Goal: Task Accomplishment & Management: Manage account settings

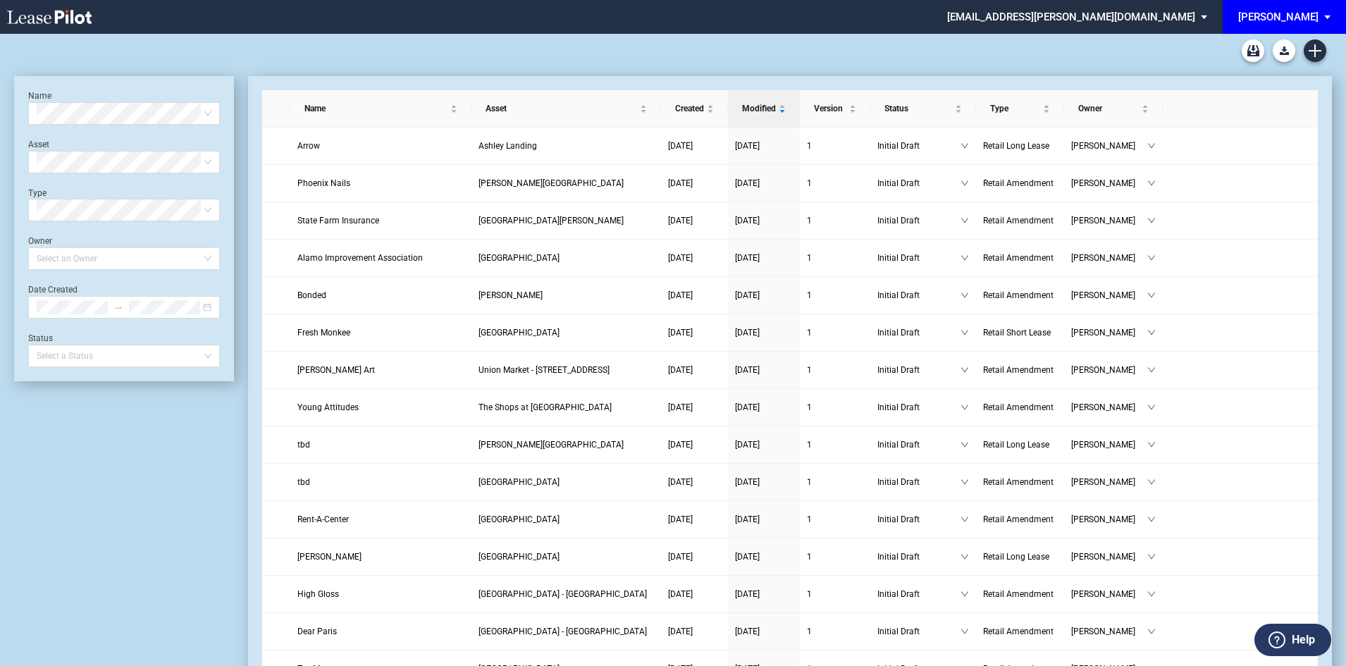
click at [1296, 11] on div "[PERSON_NAME]" at bounding box center [1278, 17] width 80 height 13
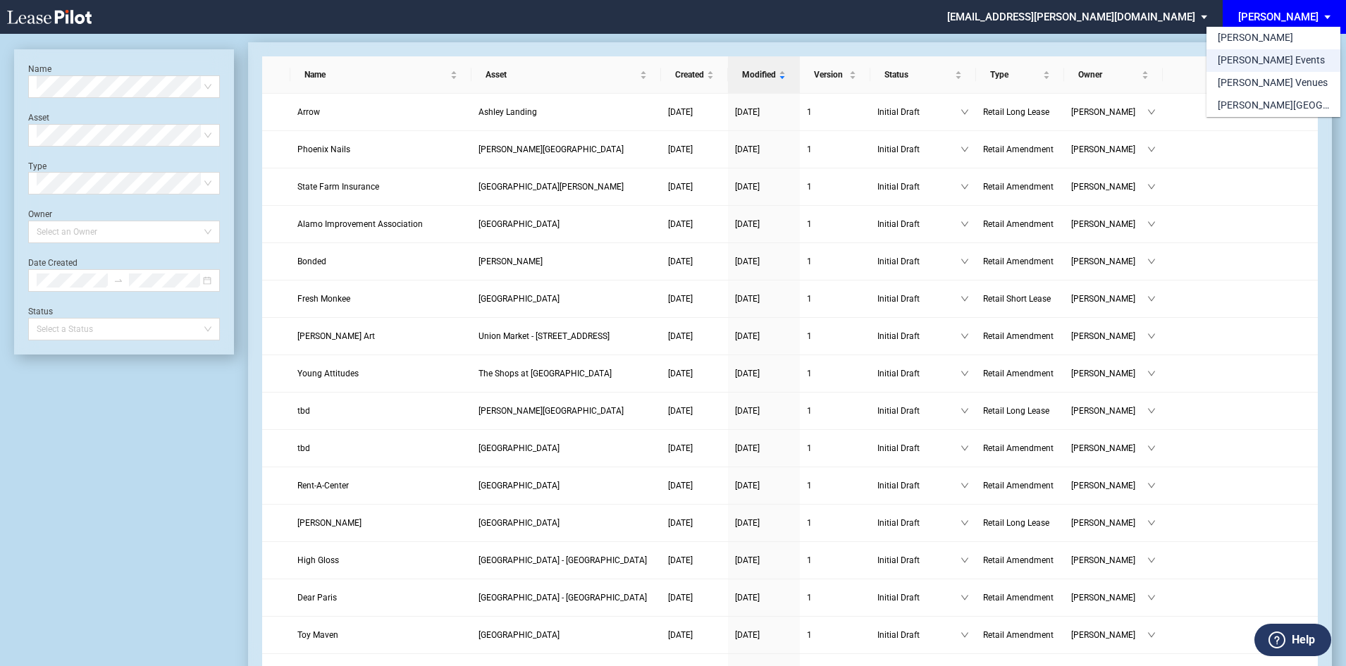
click at [1263, 61] on div "[PERSON_NAME] Events" at bounding box center [1271, 61] width 107 height 14
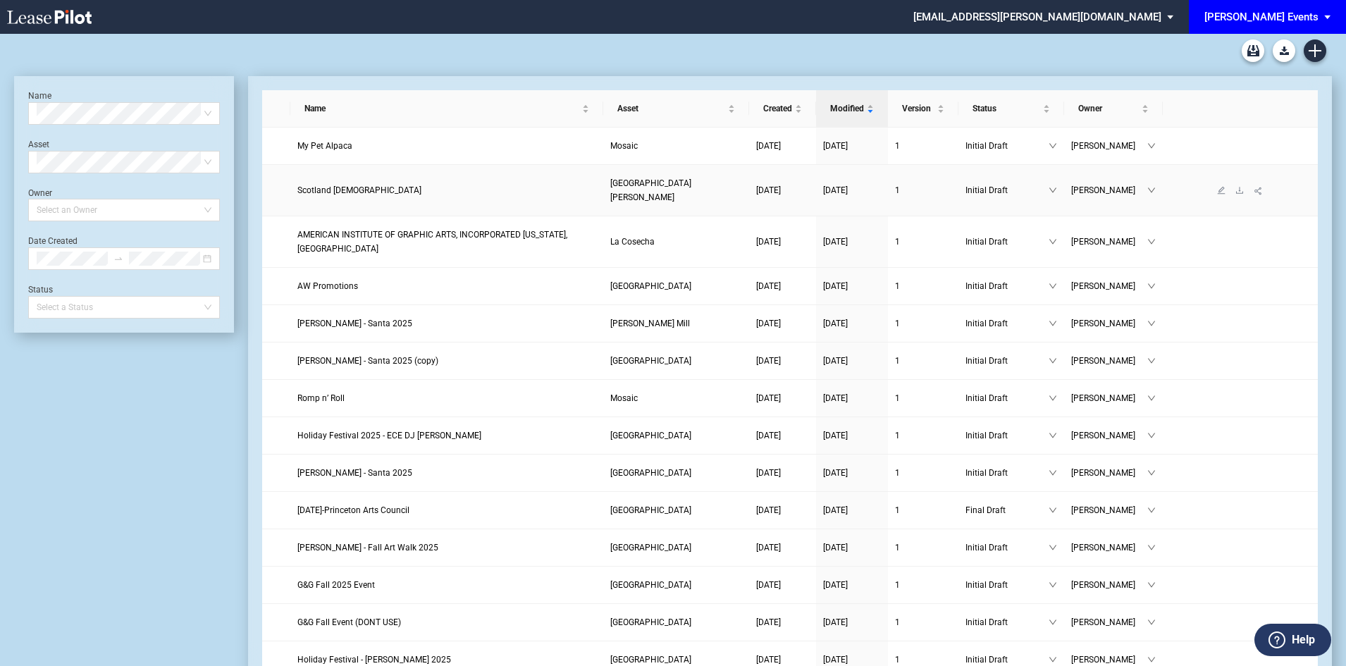
click at [357, 185] on span "Scotland [DEMOGRAPHIC_DATA]" at bounding box center [359, 190] width 124 height 10
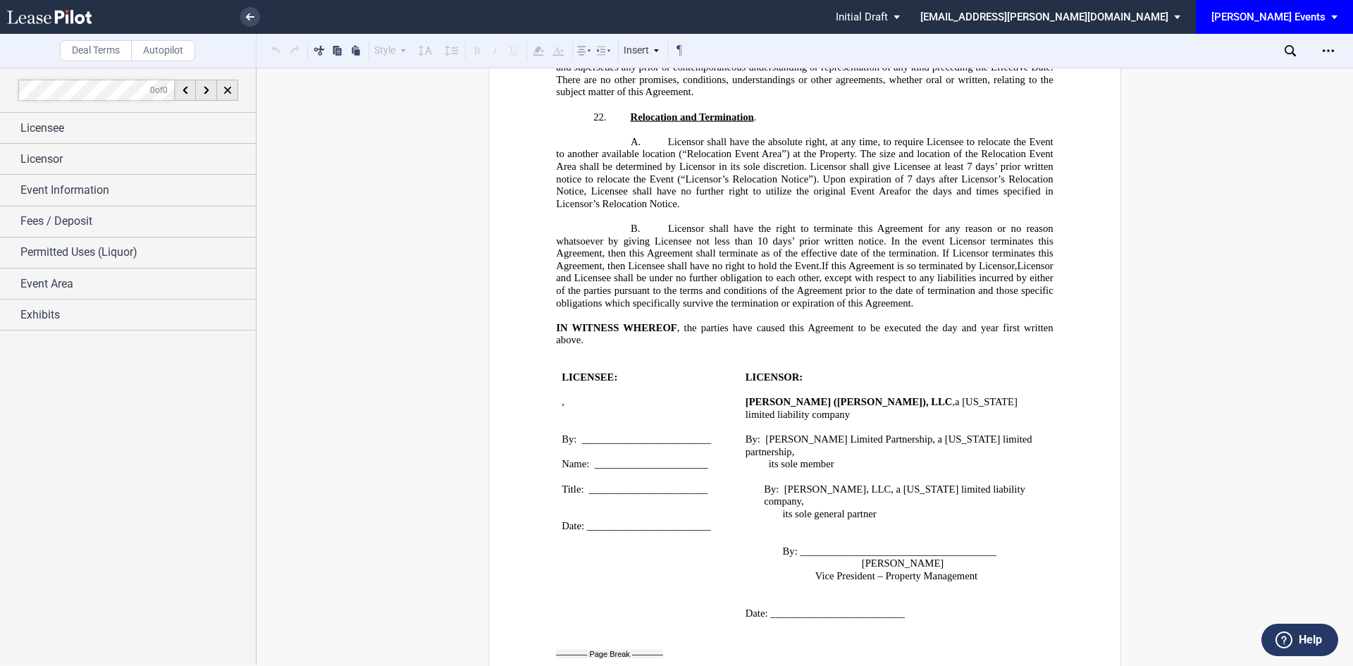
scroll to position [2325, 0]
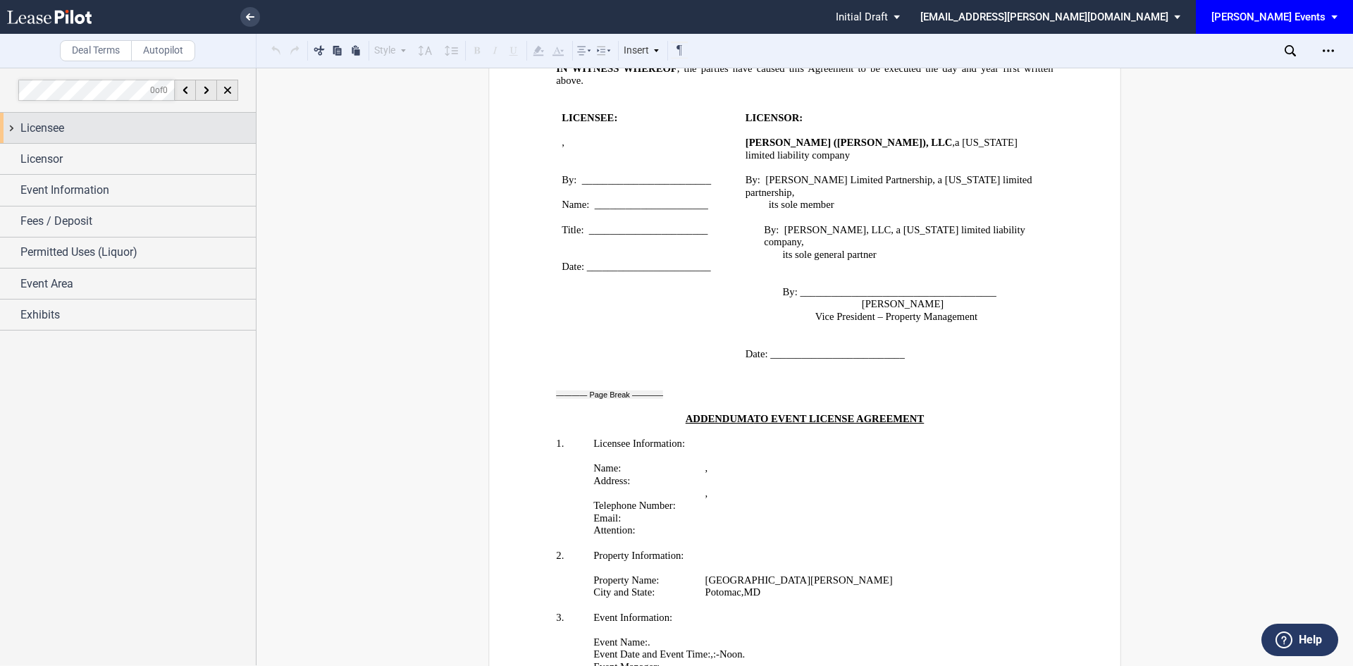
click at [73, 139] on div "Licensee" at bounding box center [128, 128] width 256 height 30
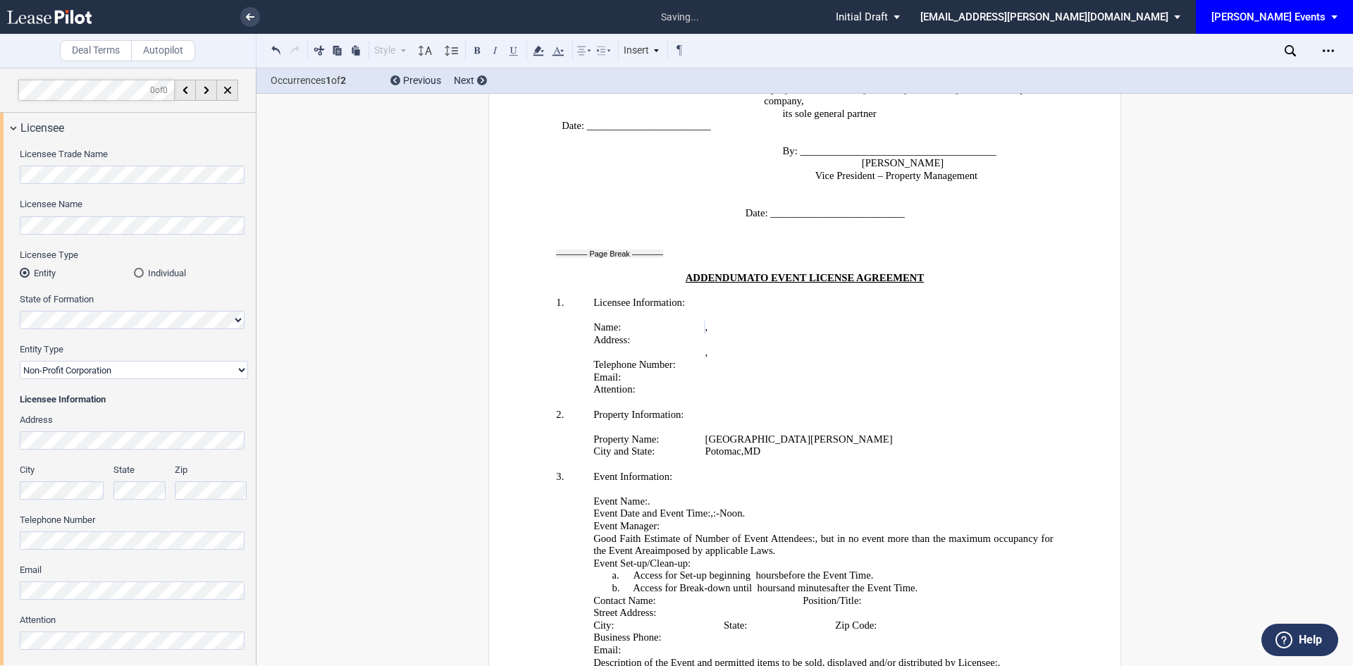
scroll to position [2607, 0]
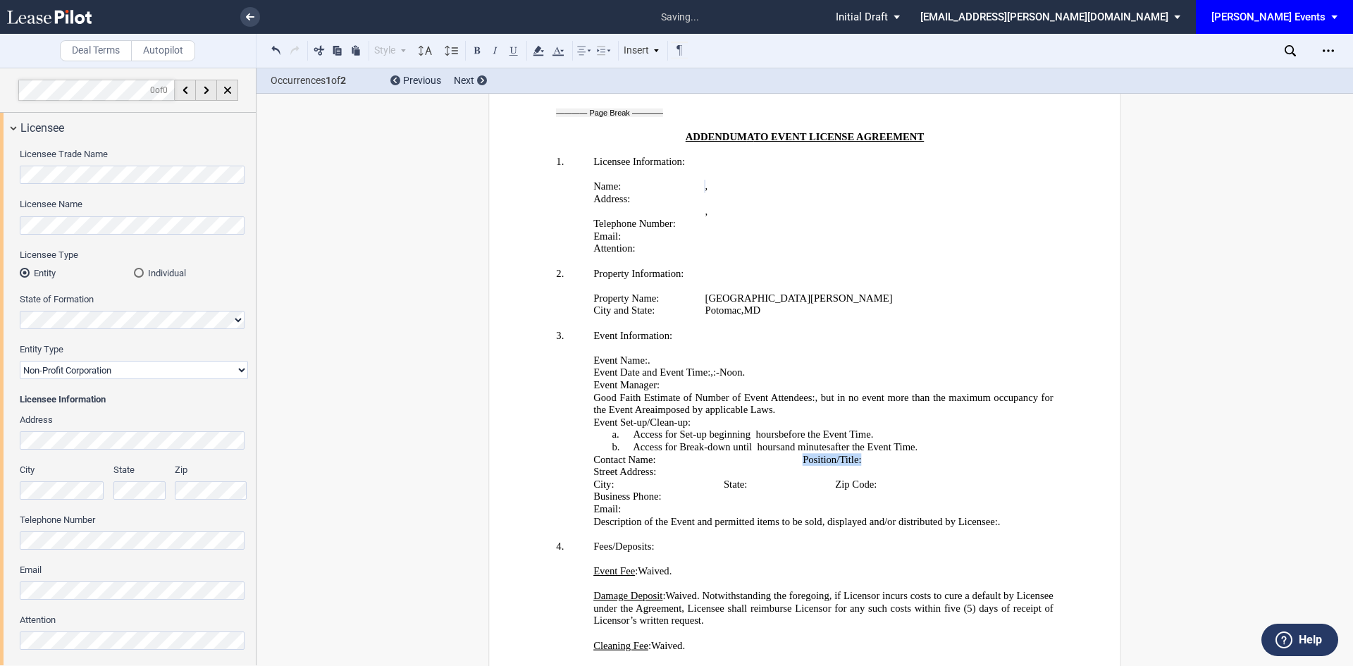
drag, startPoint x: 946, startPoint y: 423, endPoint x: 798, endPoint y: 422, distance: 148.7
click at [798, 453] on td "Position/Title: ﻿ ﻿" at bounding box center [903, 459] width 249 height 13
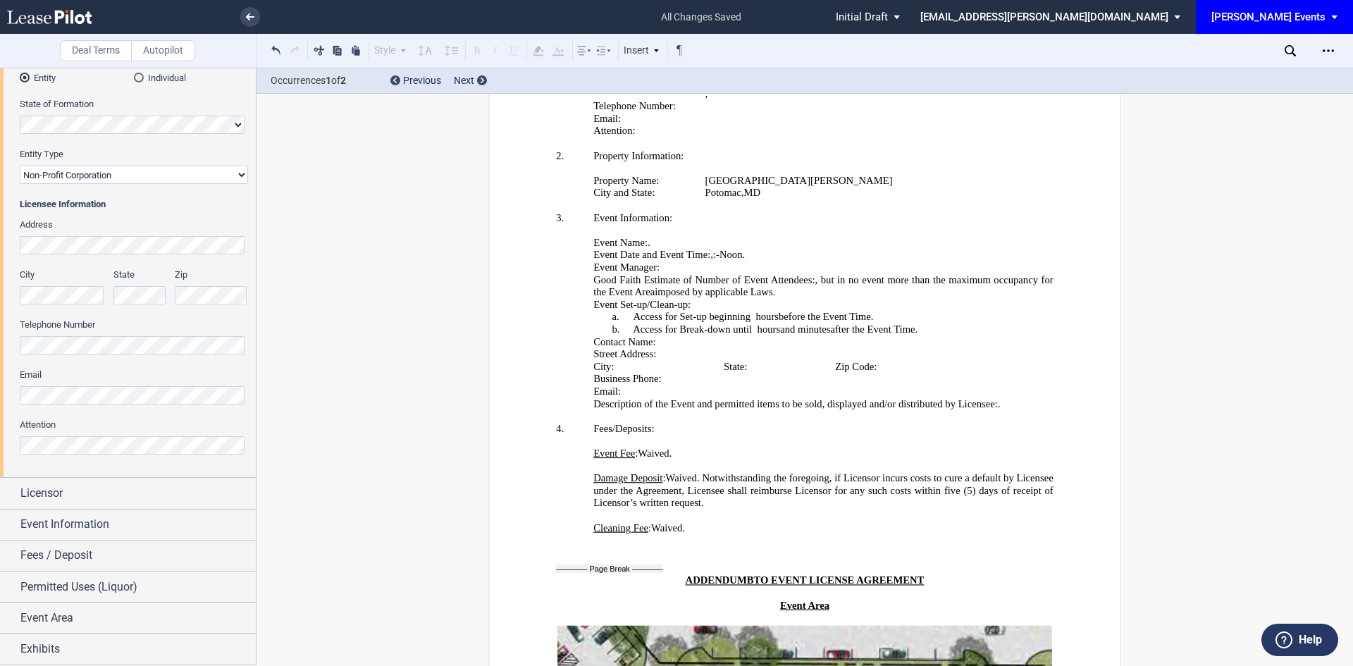
scroll to position [2722, 0]
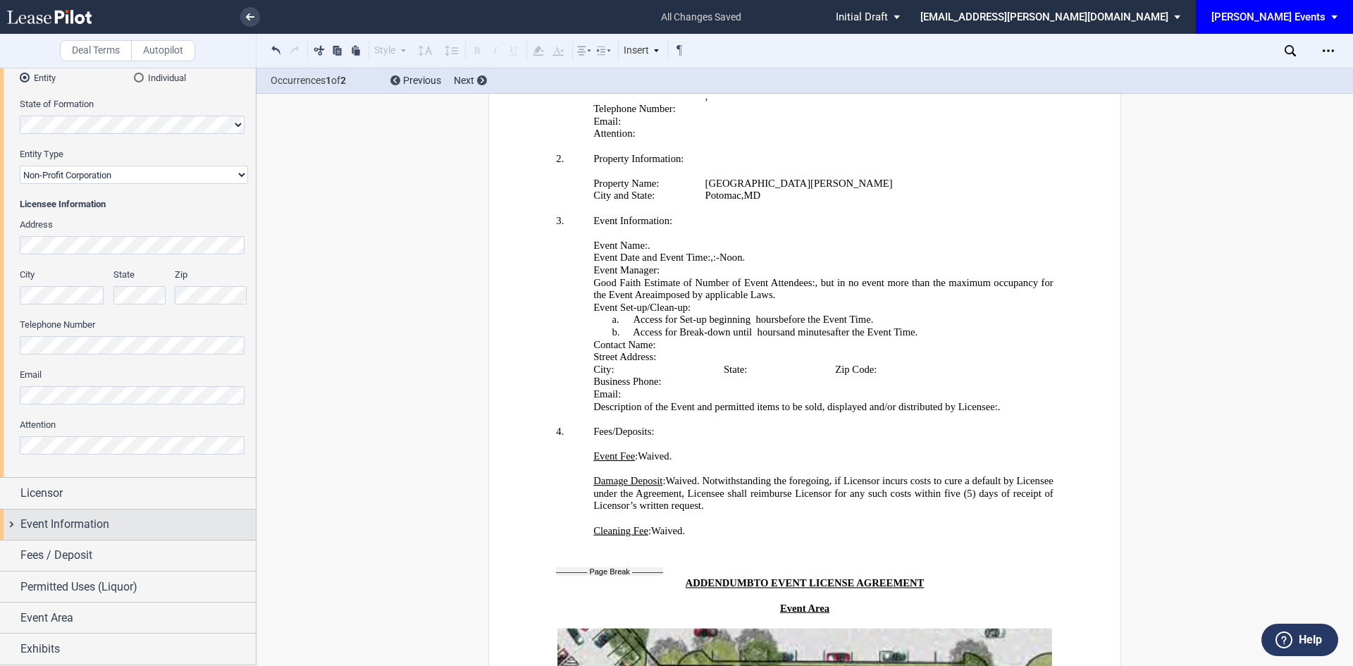
click at [109, 520] on span "Event Information" at bounding box center [64, 524] width 89 height 17
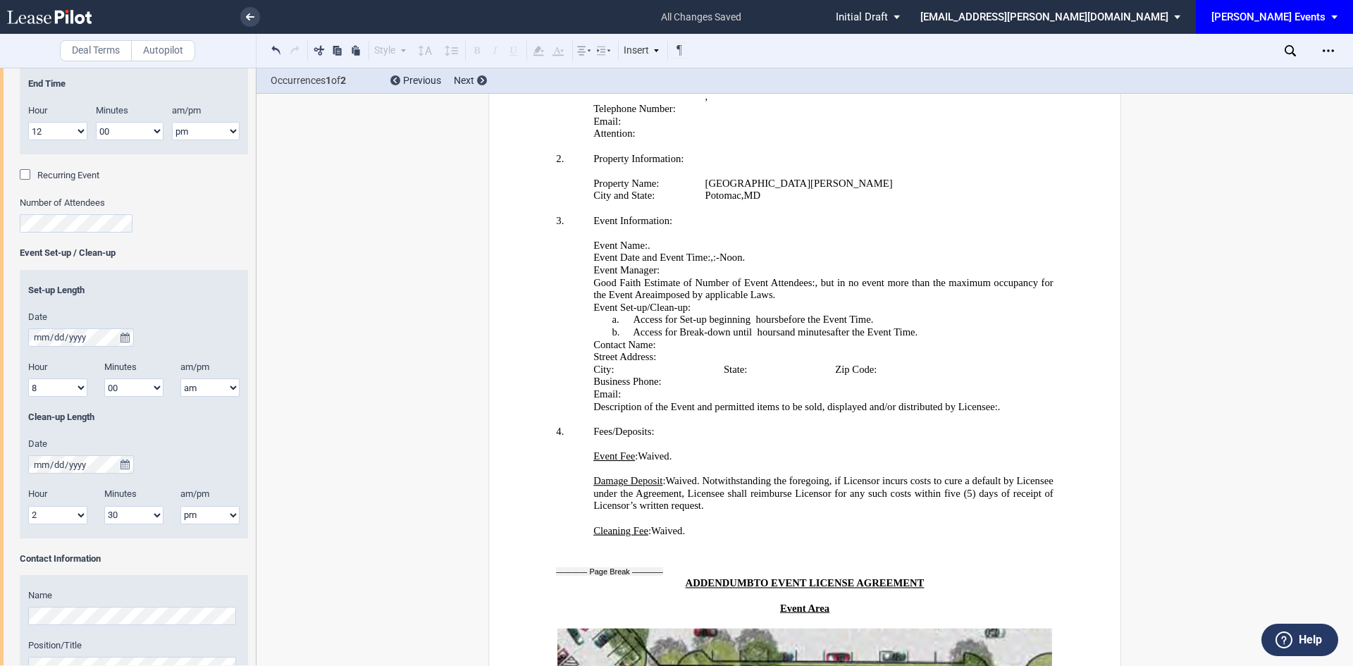
scroll to position [900, 0]
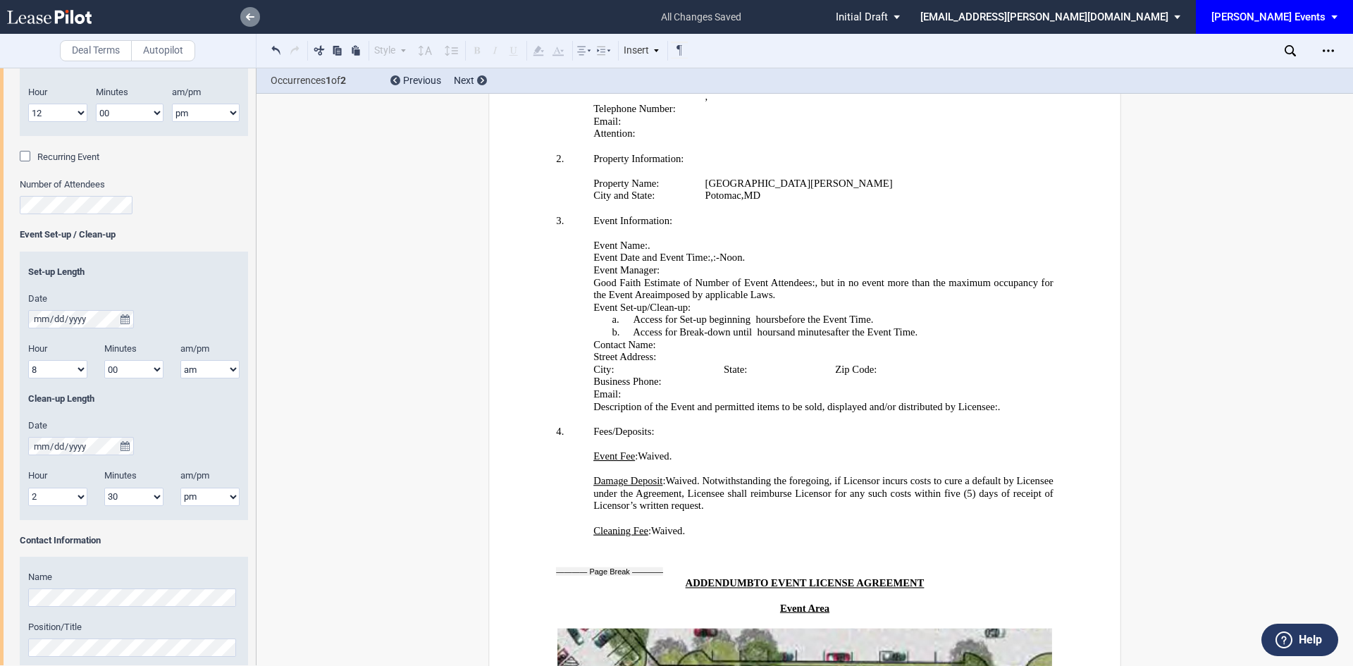
click at [248, 20] on icon at bounding box center [250, 16] width 8 height 7
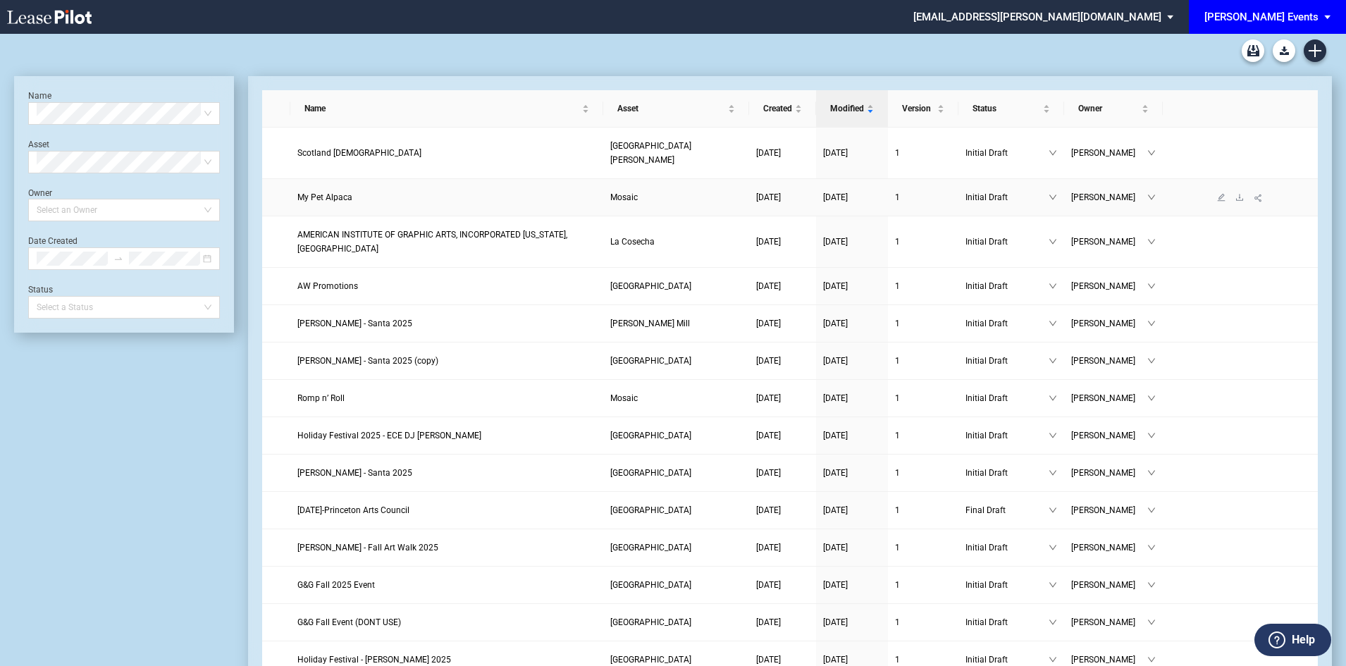
click at [320, 192] on span "My Pet Alpaca" at bounding box center [324, 197] width 55 height 10
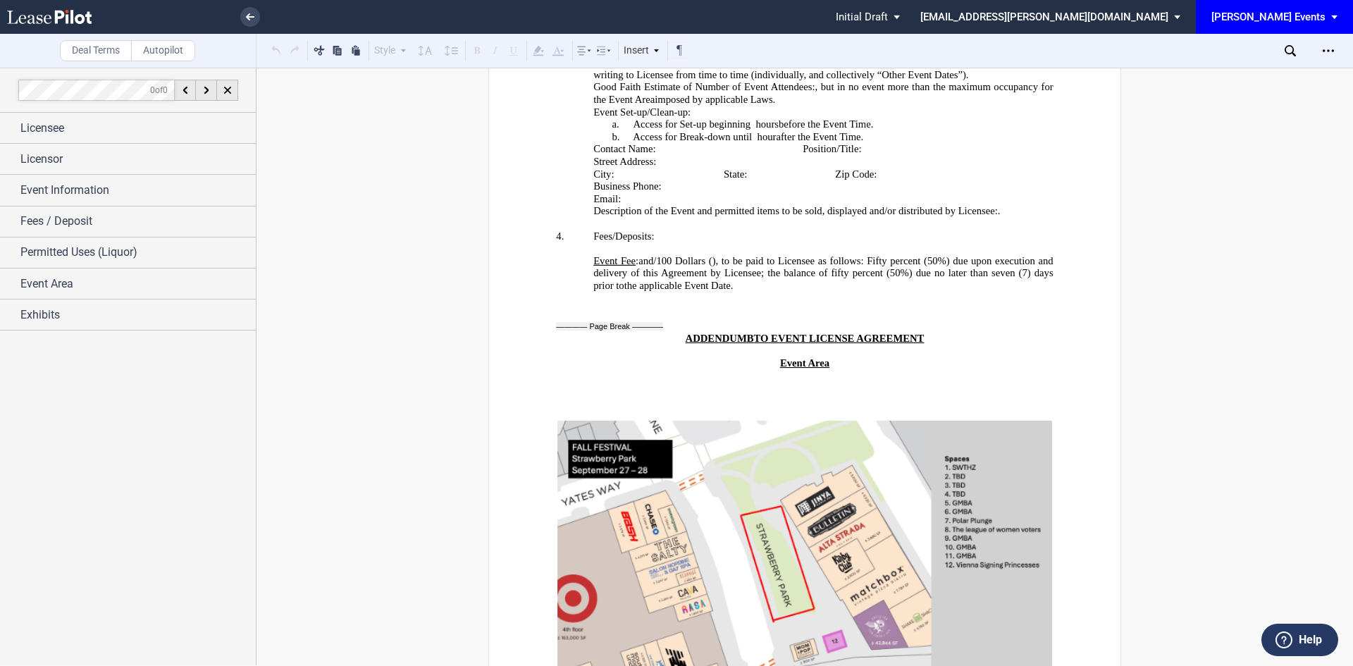
scroll to position [3026, 0]
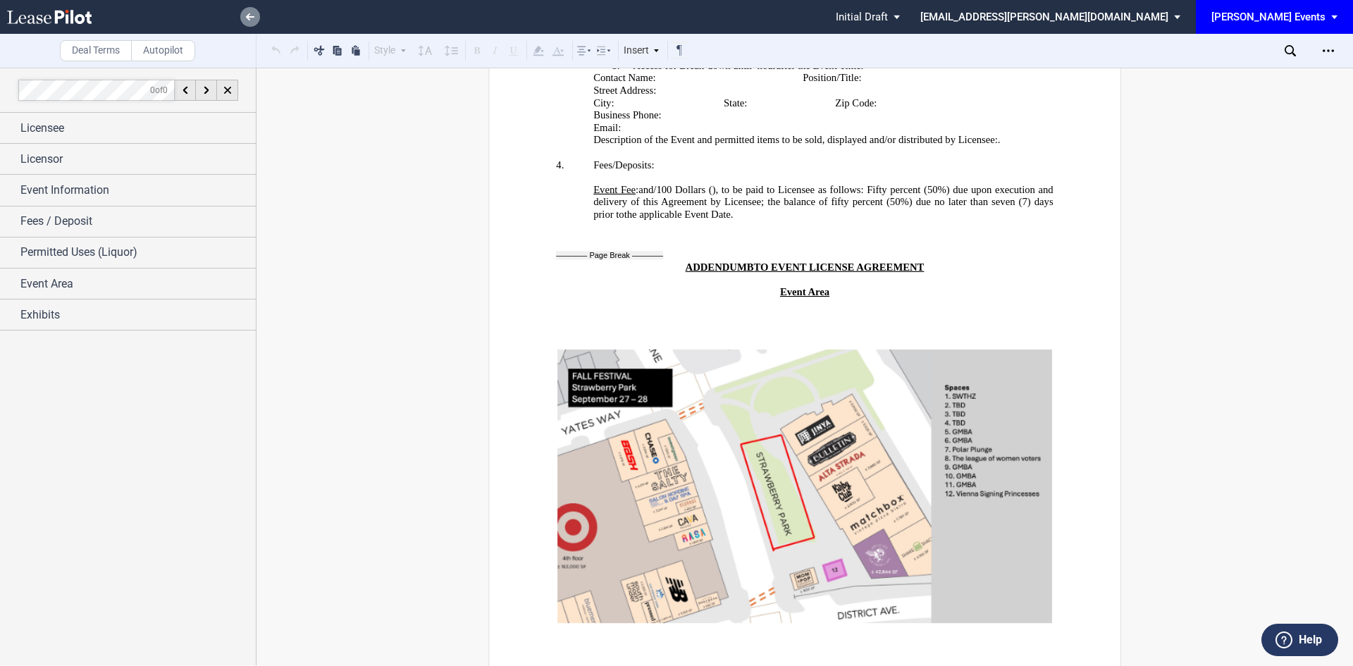
click at [250, 18] on use at bounding box center [250, 16] width 8 height 7
